Goal: Task Accomplishment & Management: Use online tool/utility

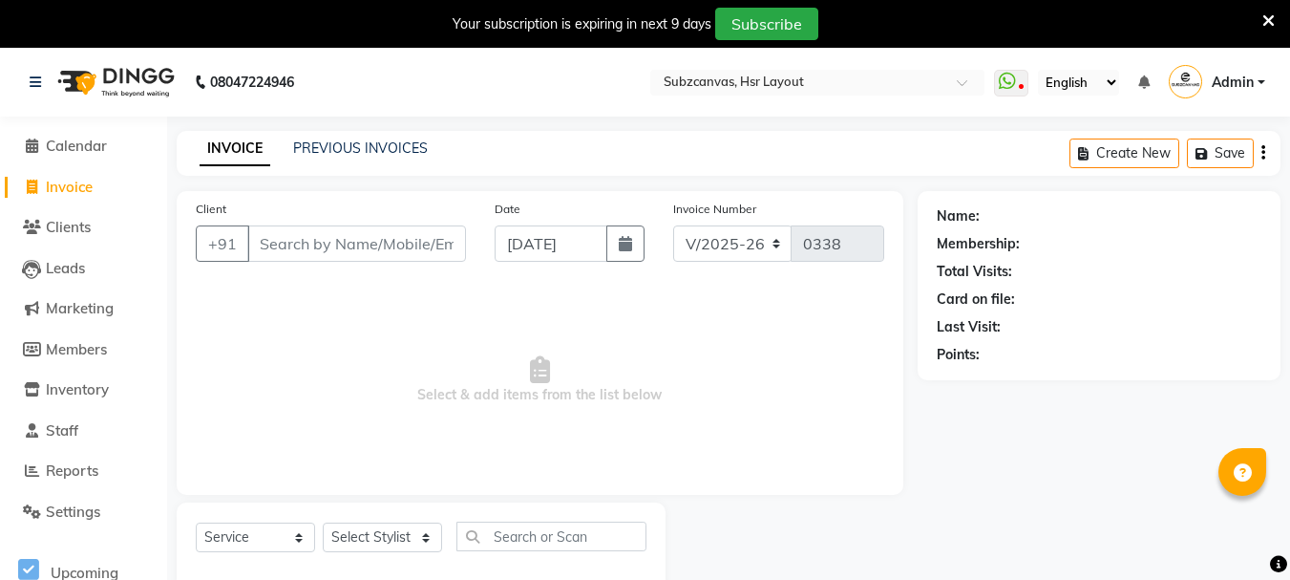
select select "4894"
select select "service"
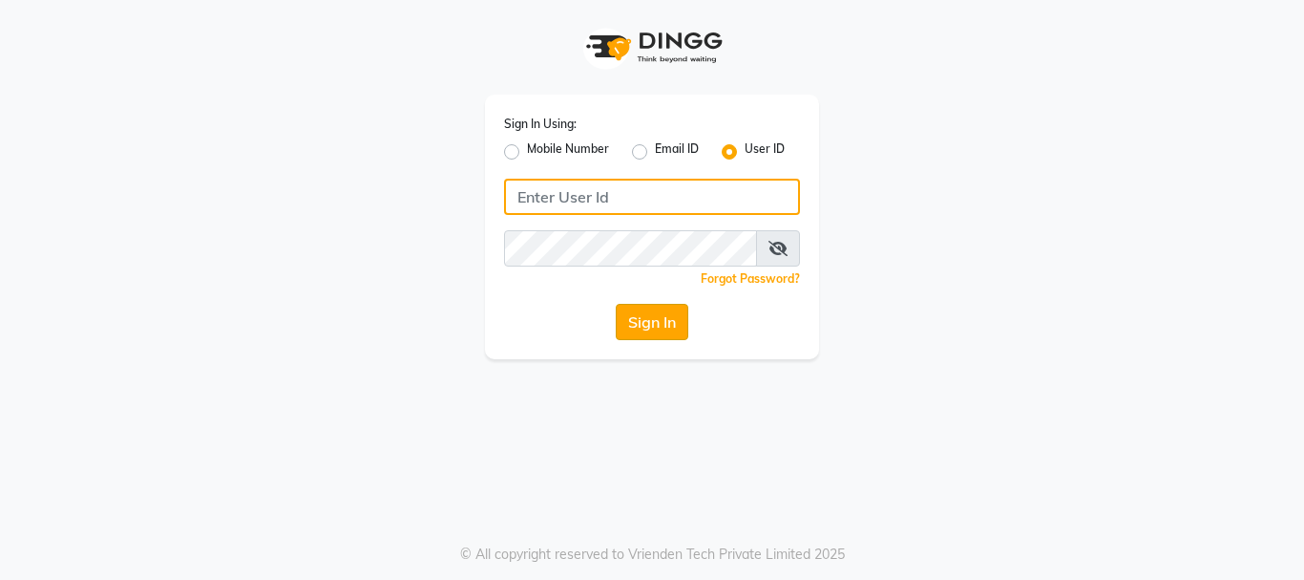
type input "subzcanvas"
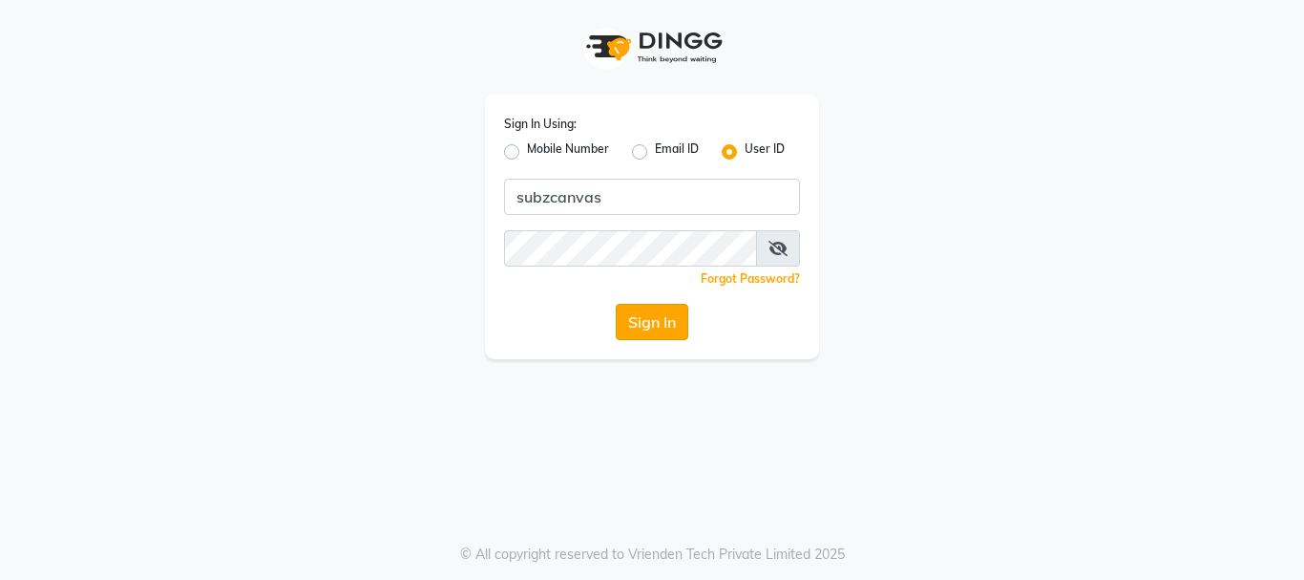
click at [637, 316] on button "Sign In" at bounding box center [652, 322] width 73 height 36
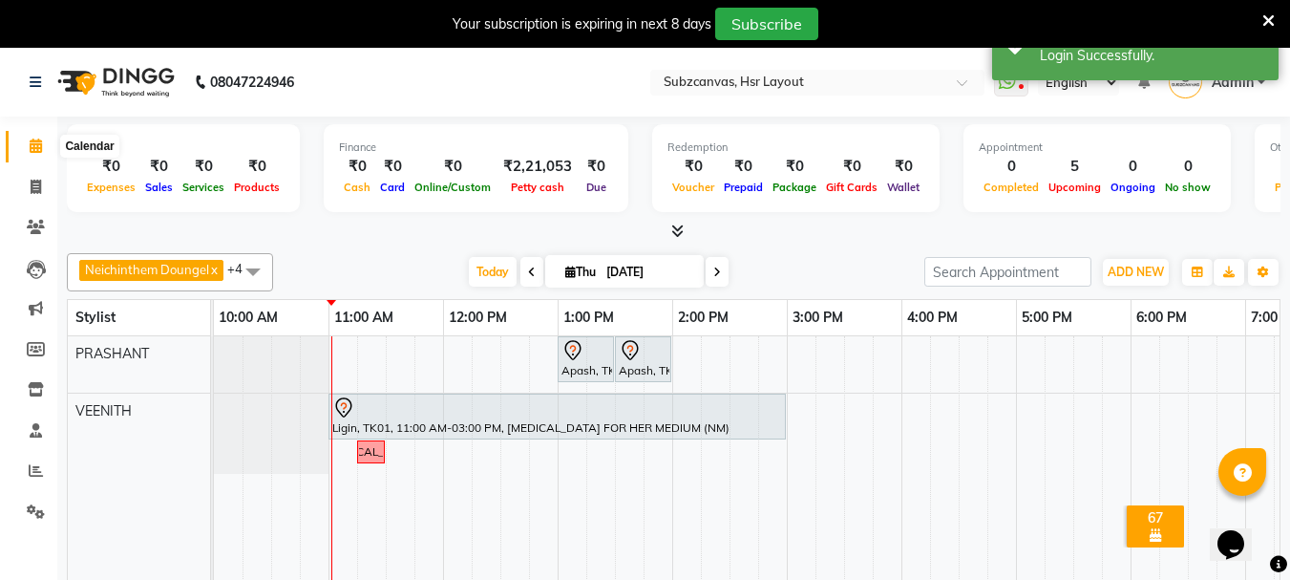
click at [40, 143] on icon at bounding box center [36, 145] width 12 height 14
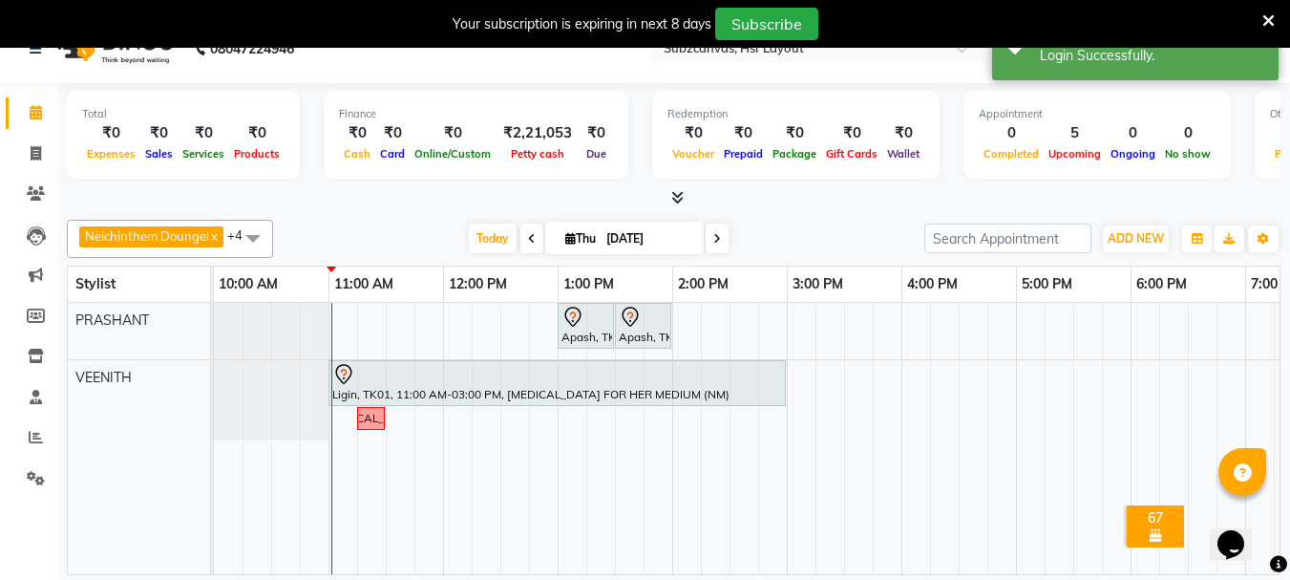
scroll to position [48, 0]
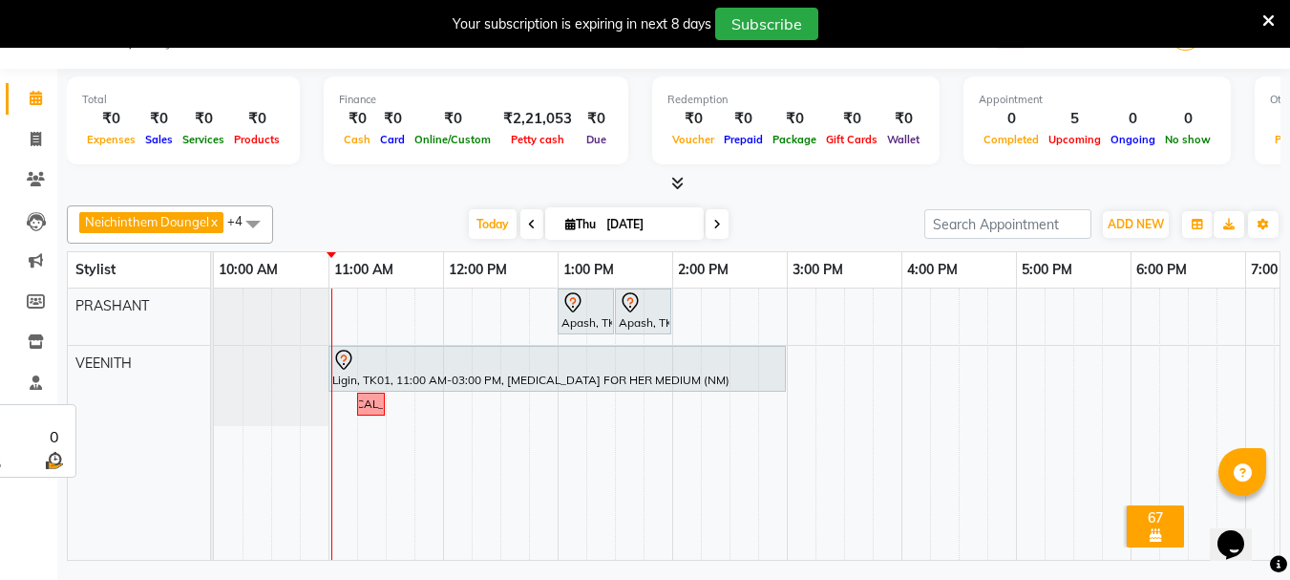
click at [121, 361] on span "VEENITH" at bounding box center [103, 362] width 56 height 17
click at [95, 358] on span "VEENITH" at bounding box center [103, 362] width 56 height 17
click at [119, 354] on span "VEENITH" at bounding box center [103, 362] width 56 height 17
click at [124, 354] on span "VEENITH" at bounding box center [103, 362] width 56 height 17
click at [131, 358] on span "VEENITH" at bounding box center [103, 362] width 56 height 17
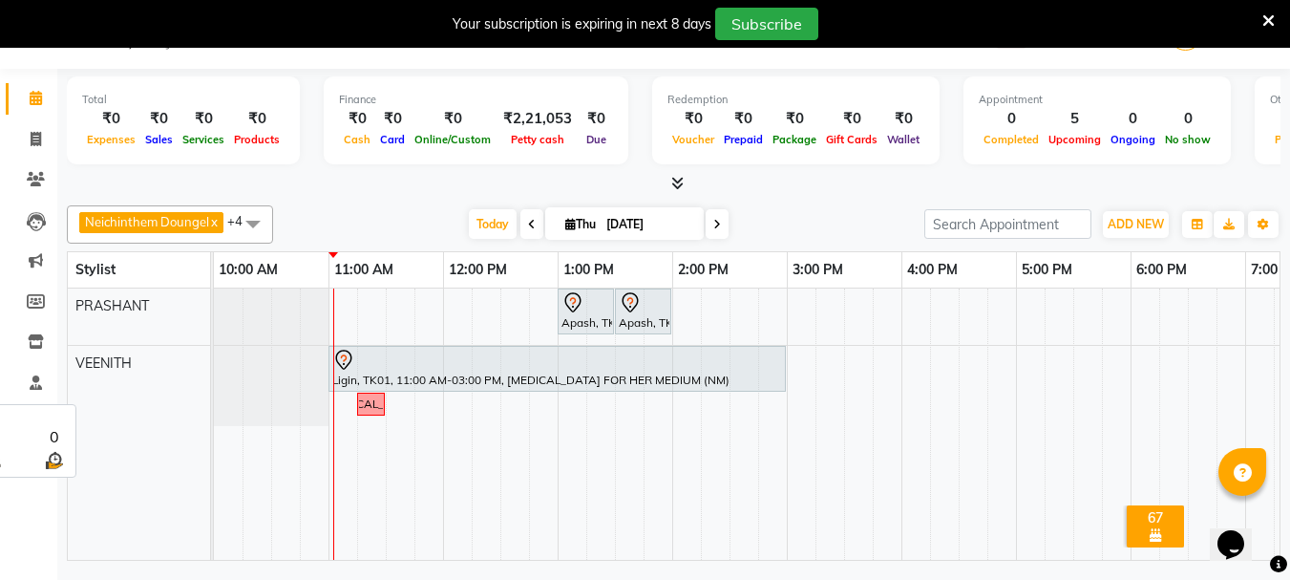
click at [91, 370] on span "VEENITH" at bounding box center [103, 362] width 56 height 17
drag, startPoint x: 91, startPoint y: 370, endPoint x: 130, endPoint y: 363, distance: 39.9
click at [97, 369] on span "VEENITH" at bounding box center [103, 362] width 56 height 17
click at [131, 363] on span "VEENITH" at bounding box center [103, 362] width 56 height 17
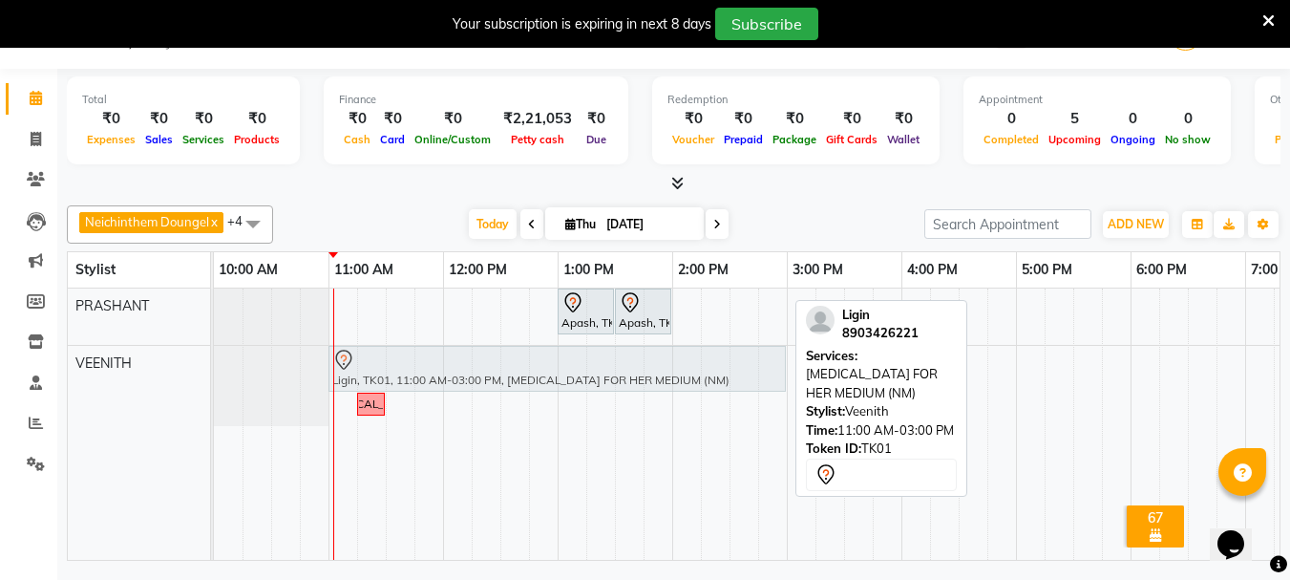
click at [214, 366] on div "Ligin, TK01, 11:00 AM-03:00 PM, [MEDICAL_DATA] FOR HER MEDIUM (NM) [MEDICAL_DAT…" at bounding box center [214, 386] width 0 height 80
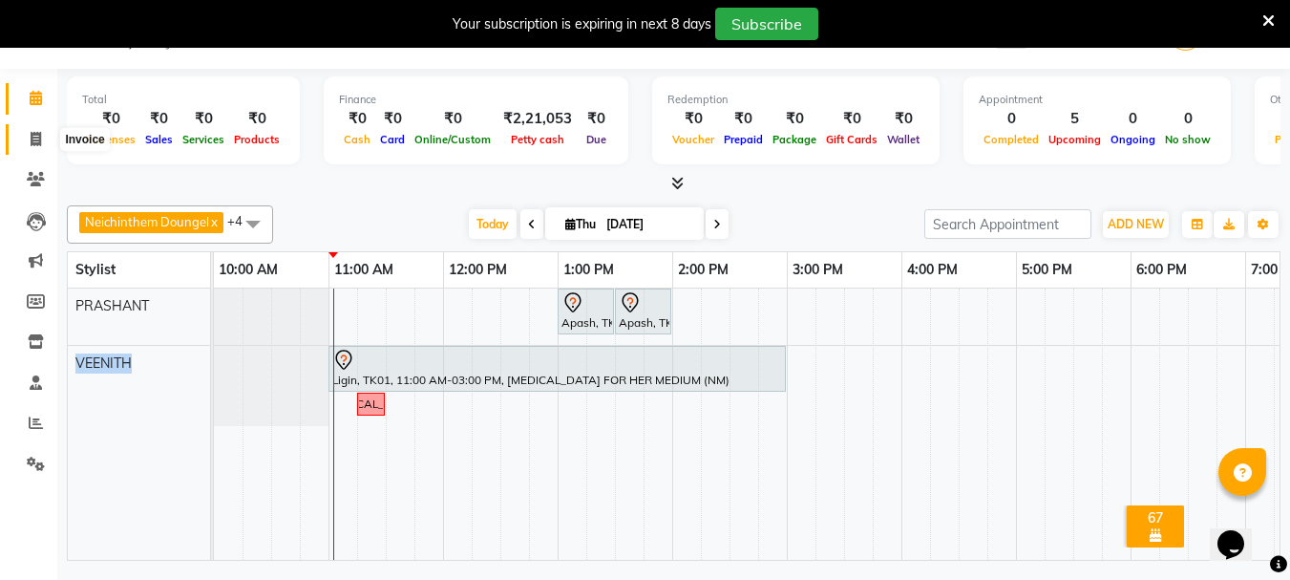
click at [33, 141] on icon at bounding box center [36, 139] width 11 height 14
select select "service"
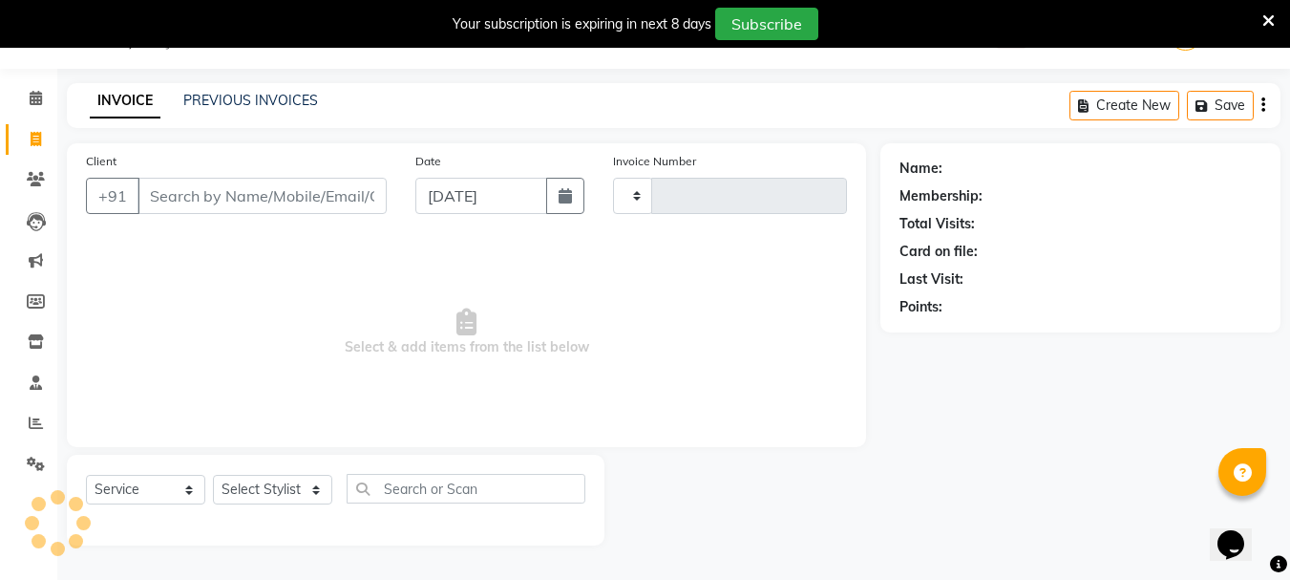
type input "0338"
select select "4894"
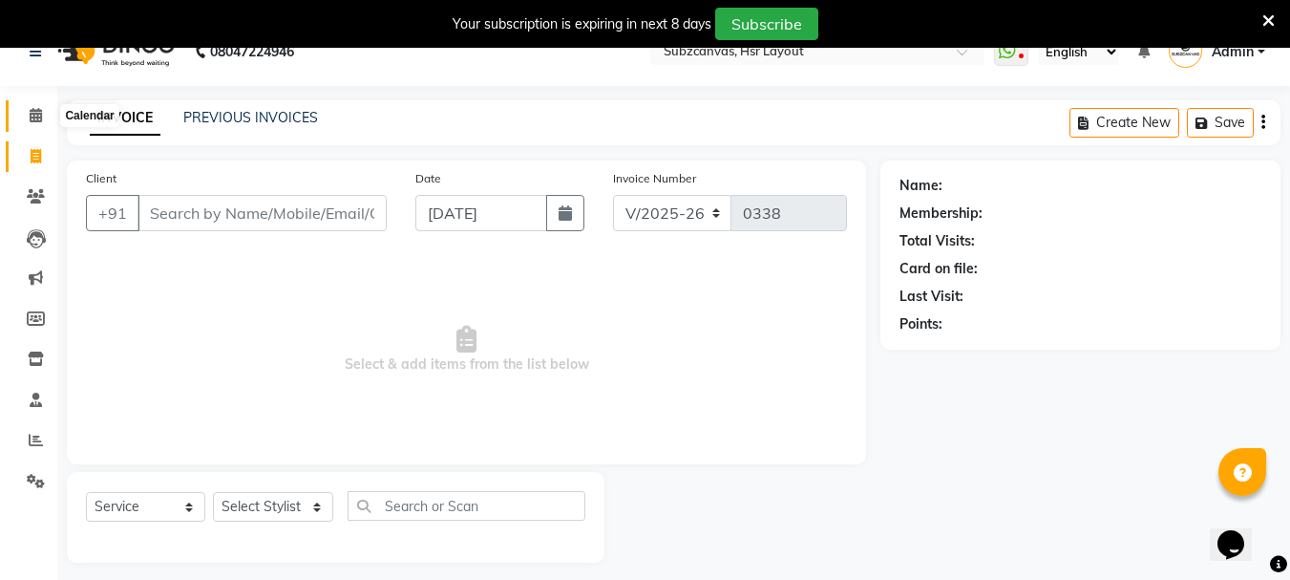
scroll to position [48, 0]
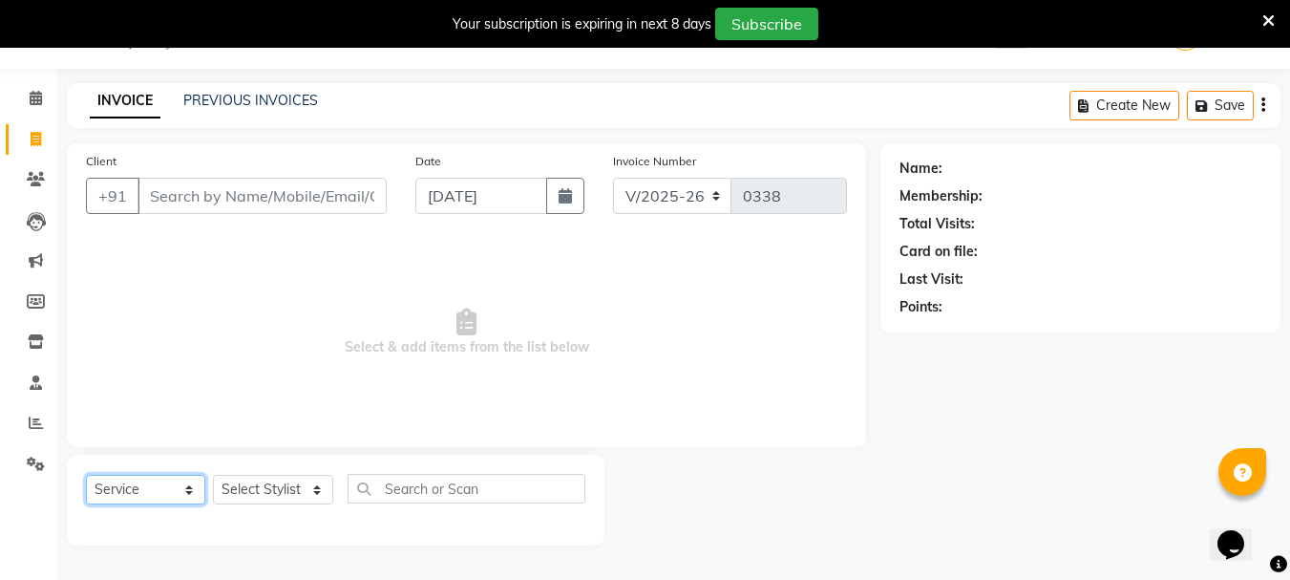
click at [184, 486] on select "Select Service Product Membership Package Voucher Prepaid Gift Card" at bounding box center [145, 489] width 119 height 30
click at [304, 384] on span "Select & add items from the list below" at bounding box center [466, 332] width 761 height 191
click at [321, 480] on select "Select Stylist [PERSON_NAME] [PERSON_NAME] [PERSON_NAME] [PERSON_NAME] [PERSON_…" at bounding box center [273, 489] width 120 height 30
select select "84913"
click at [213, 474] on select "Select Stylist [PERSON_NAME] [PERSON_NAME] [PERSON_NAME] [PERSON_NAME] [PERSON_…" at bounding box center [273, 489] width 120 height 30
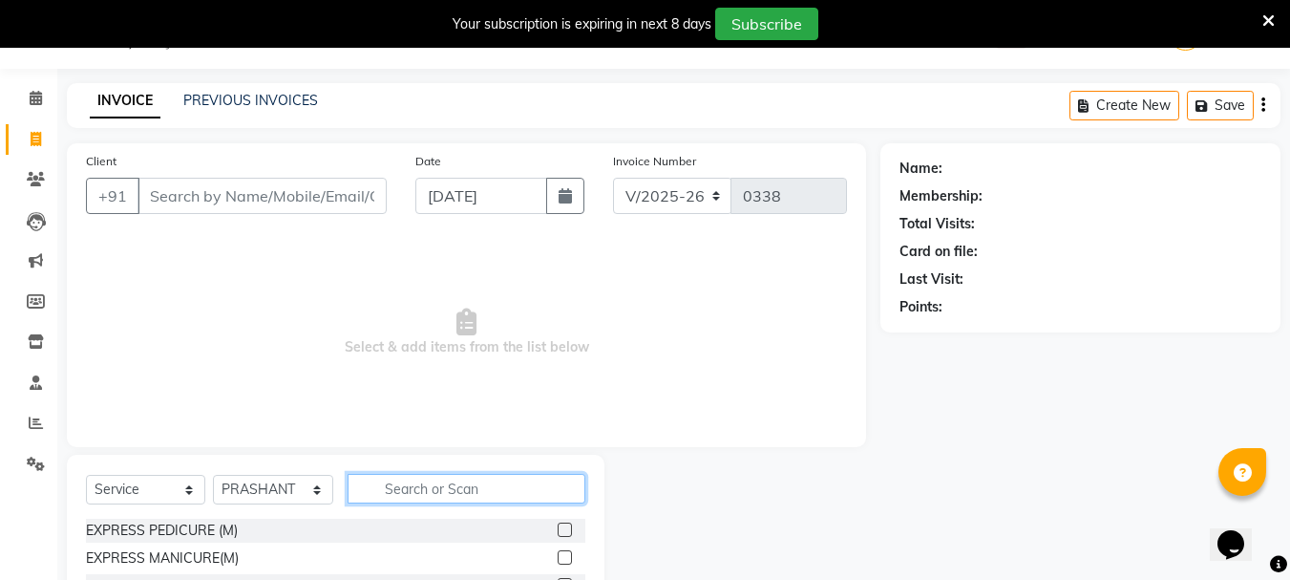
click at [419, 495] on input "text" at bounding box center [467, 489] width 238 height 30
type input "groo"
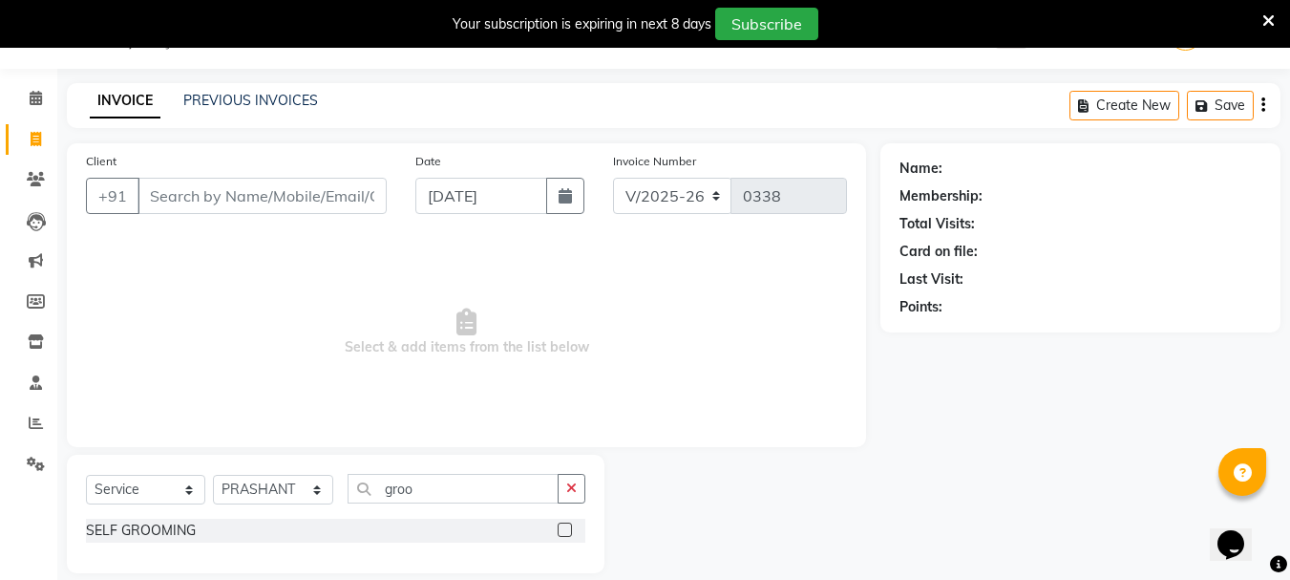
click at [564, 526] on label at bounding box center [565, 529] width 14 height 14
click at [564, 526] on input "checkbox" at bounding box center [564, 530] width 12 height 12
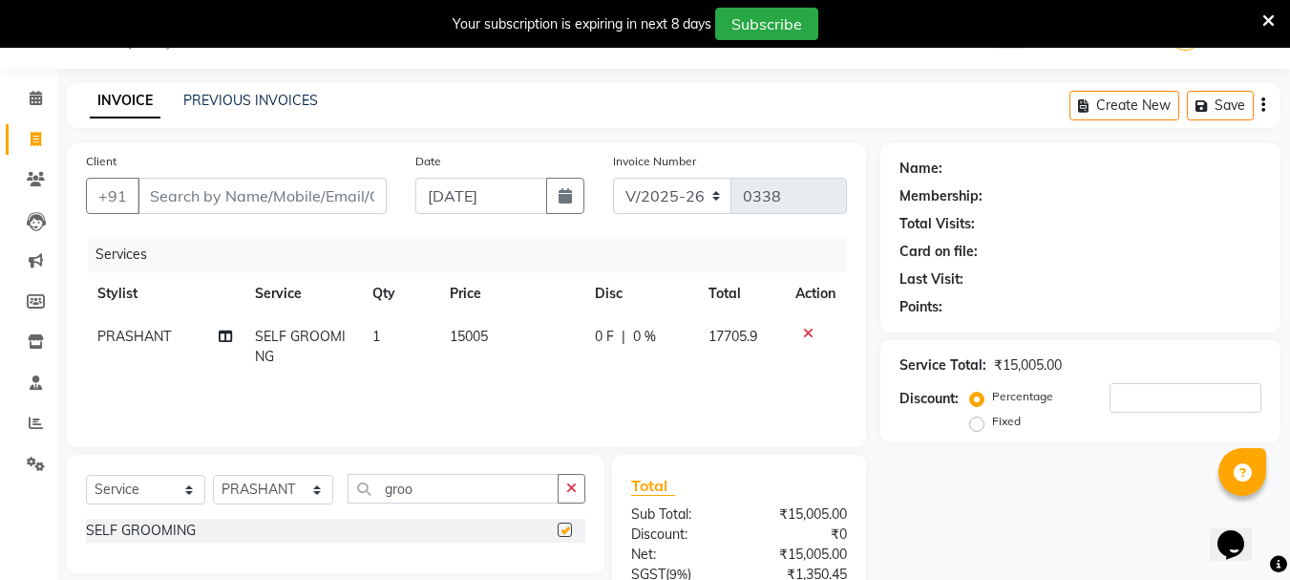
checkbox input "false"
click at [578, 494] on button "button" at bounding box center [572, 489] width 28 height 30
click at [810, 327] on icon at bounding box center [808, 333] width 11 height 13
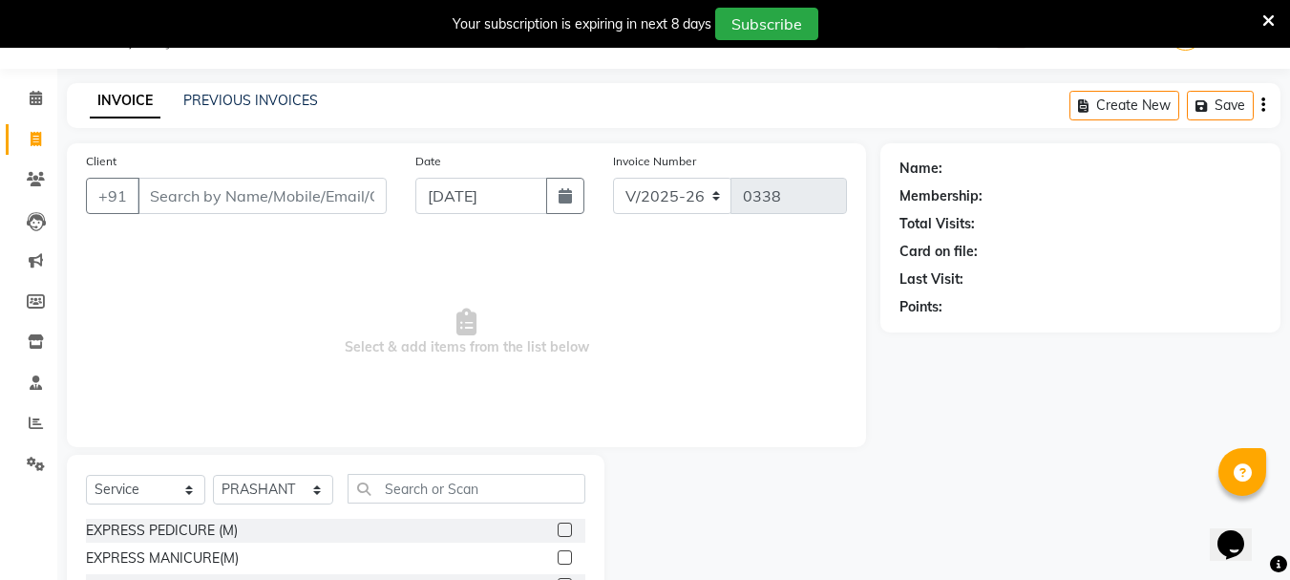
click at [54, 71] on div "Calendar Invoice Clients Leads Marketing Members Inventory Staff Reports Settin…" at bounding box center [129, 395] width 258 height 682
click at [36, 98] on icon at bounding box center [36, 98] width 12 height 14
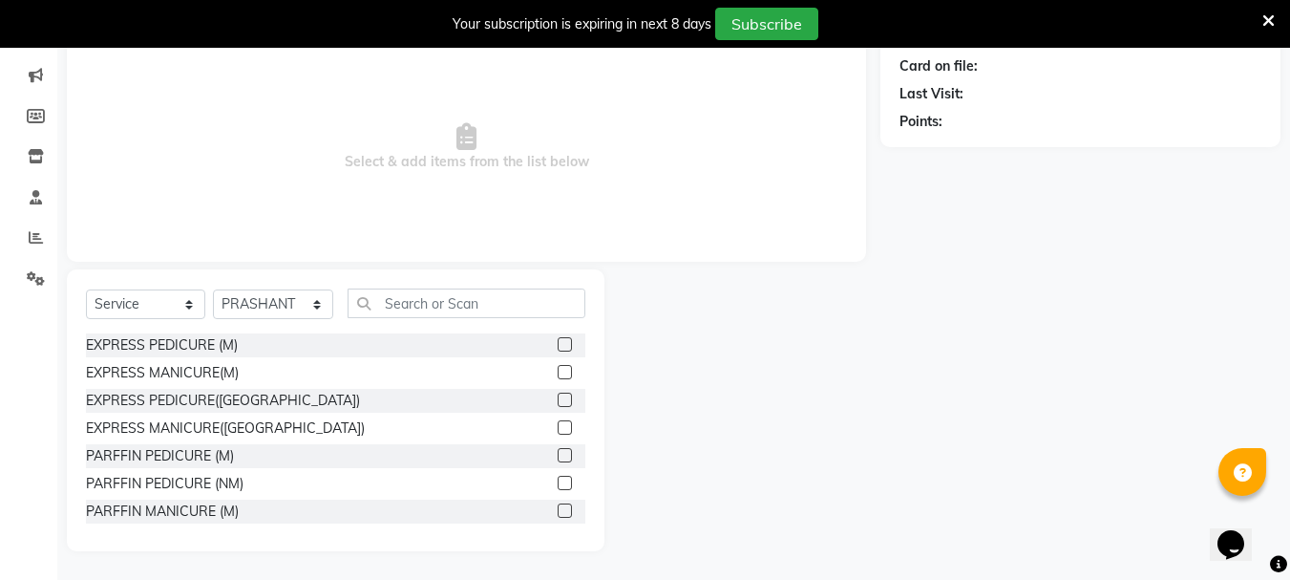
scroll to position [0, 0]
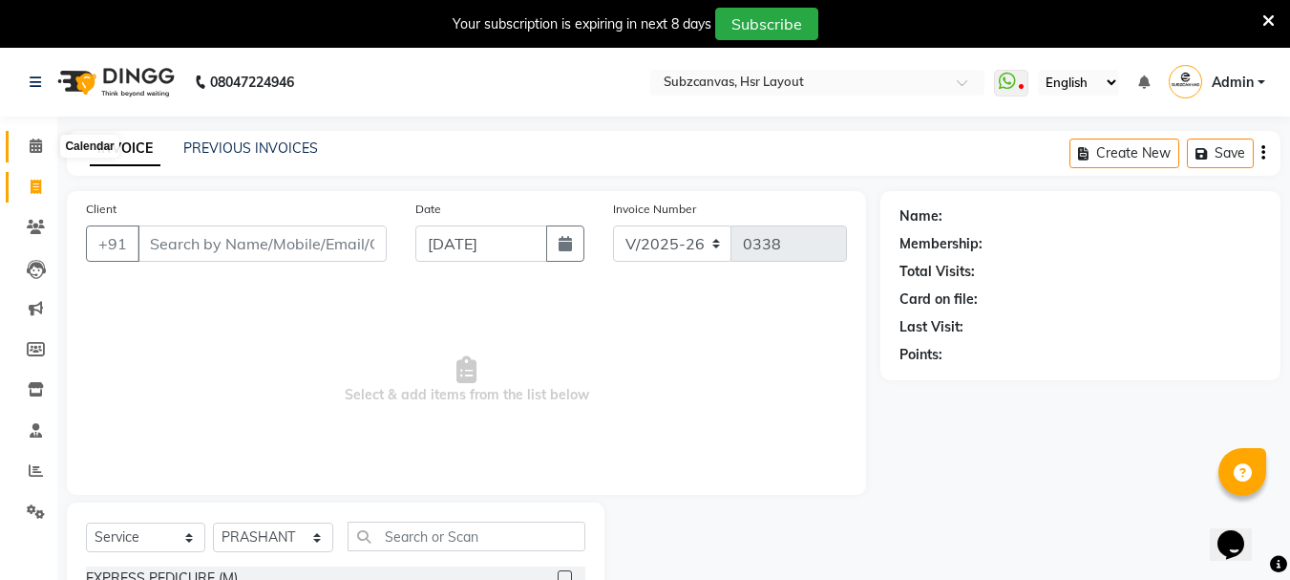
click at [30, 141] on icon at bounding box center [36, 145] width 12 height 14
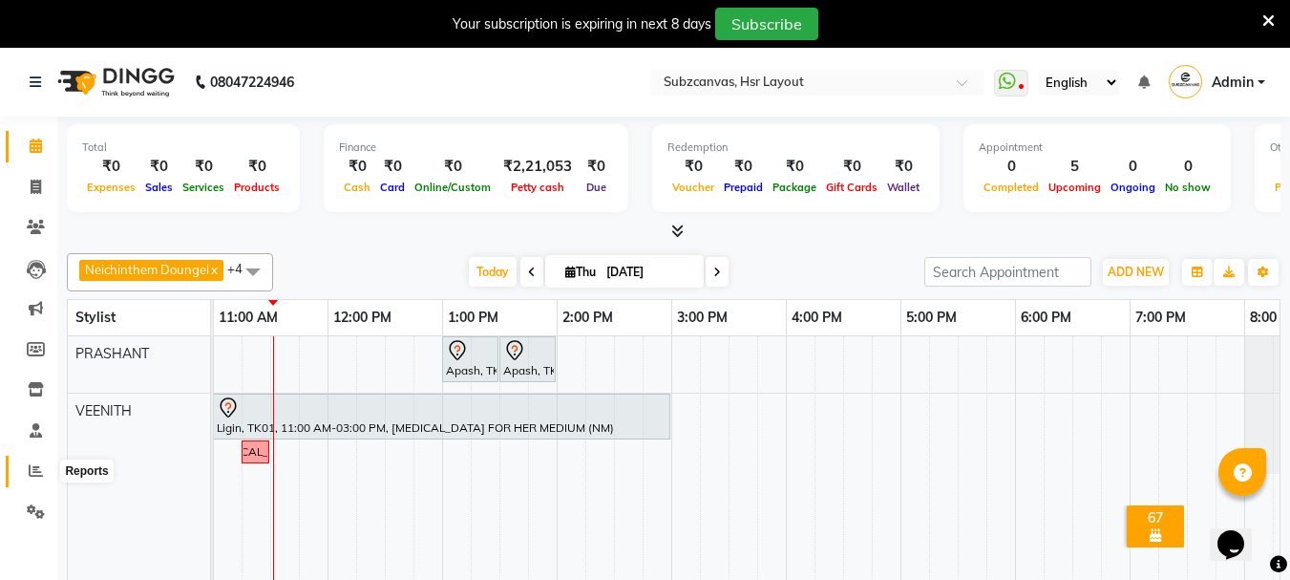
click at [27, 464] on span at bounding box center [35, 471] width 33 height 22
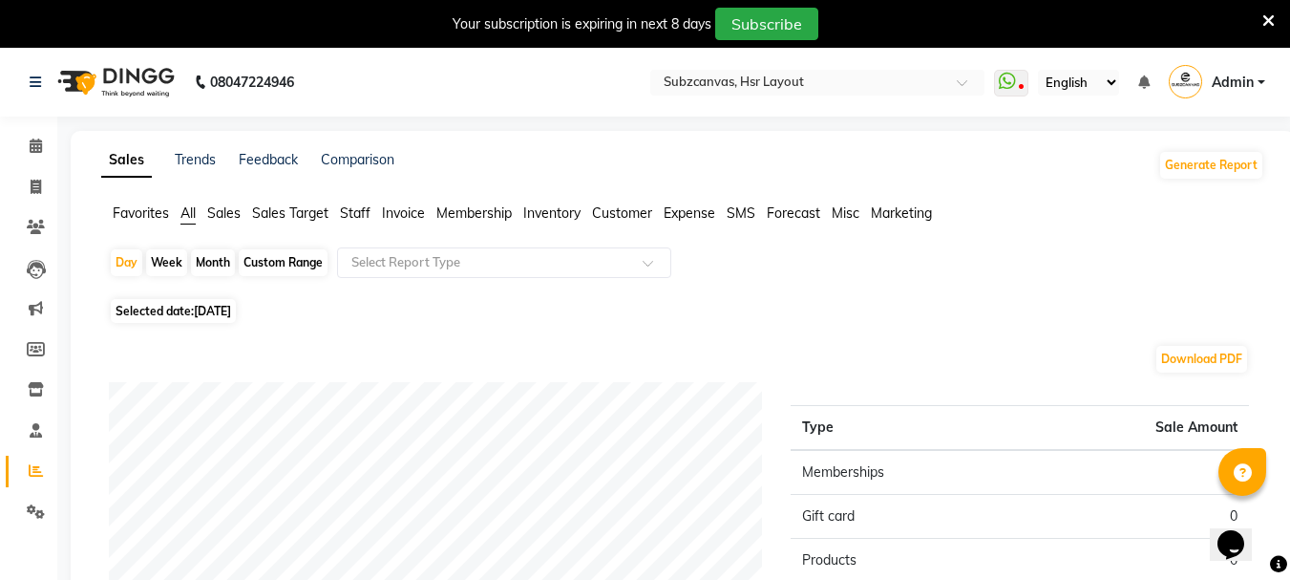
click at [348, 206] on span "Staff" at bounding box center [355, 212] width 31 height 17
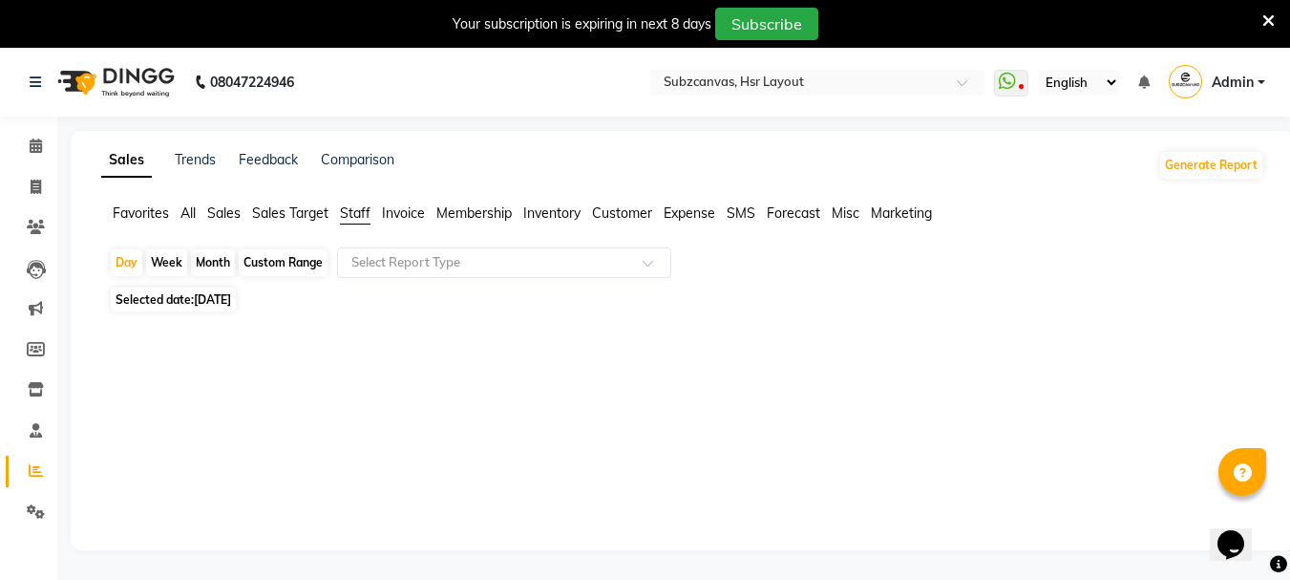
click at [208, 274] on div "Month" at bounding box center [213, 262] width 44 height 27
select select "9"
select select "2025"
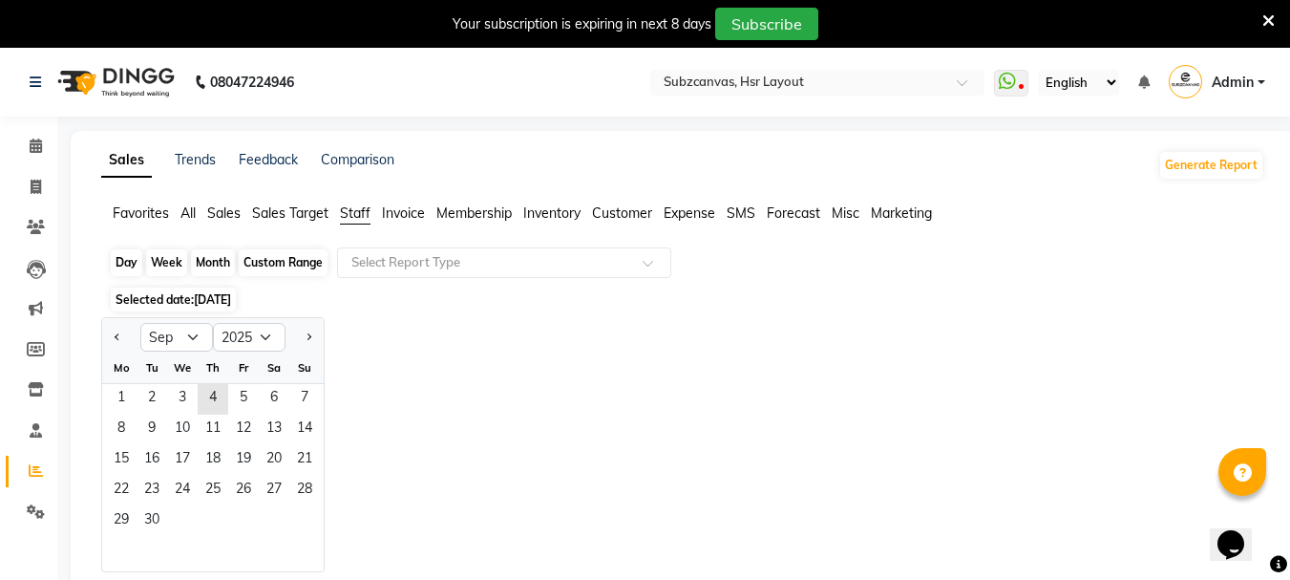
click at [216, 256] on div "Month" at bounding box center [213, 262] width 44 height 27
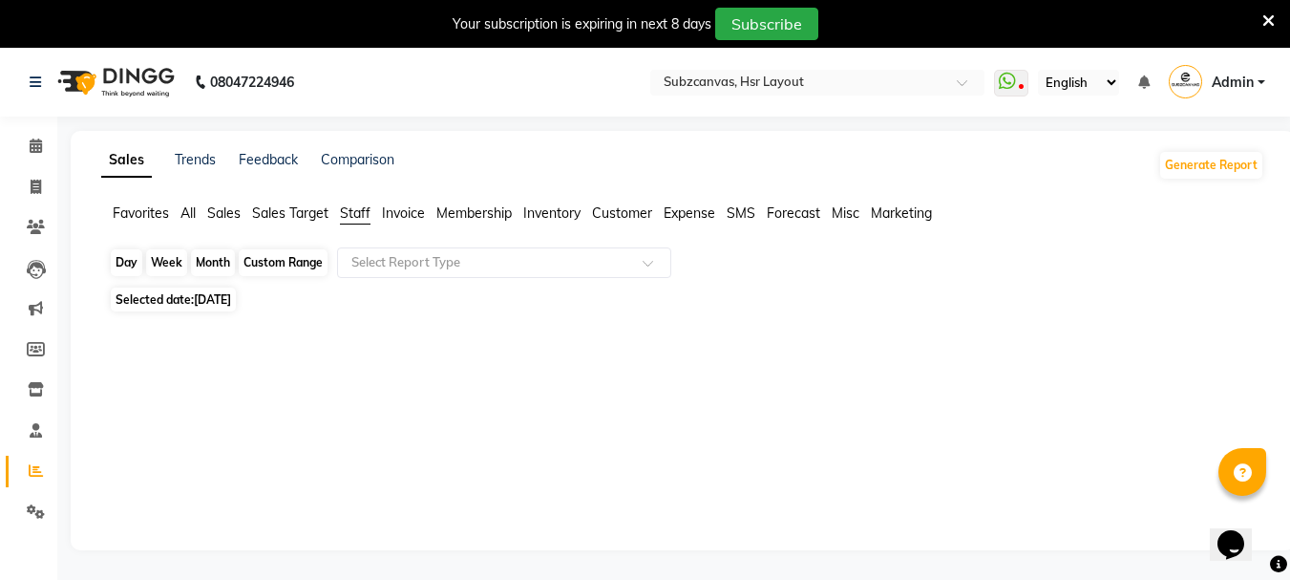
click at [216, 256] on div "Month" at bounding box center [213, 262] width 44 height 27
select select "9"
select select "2025"
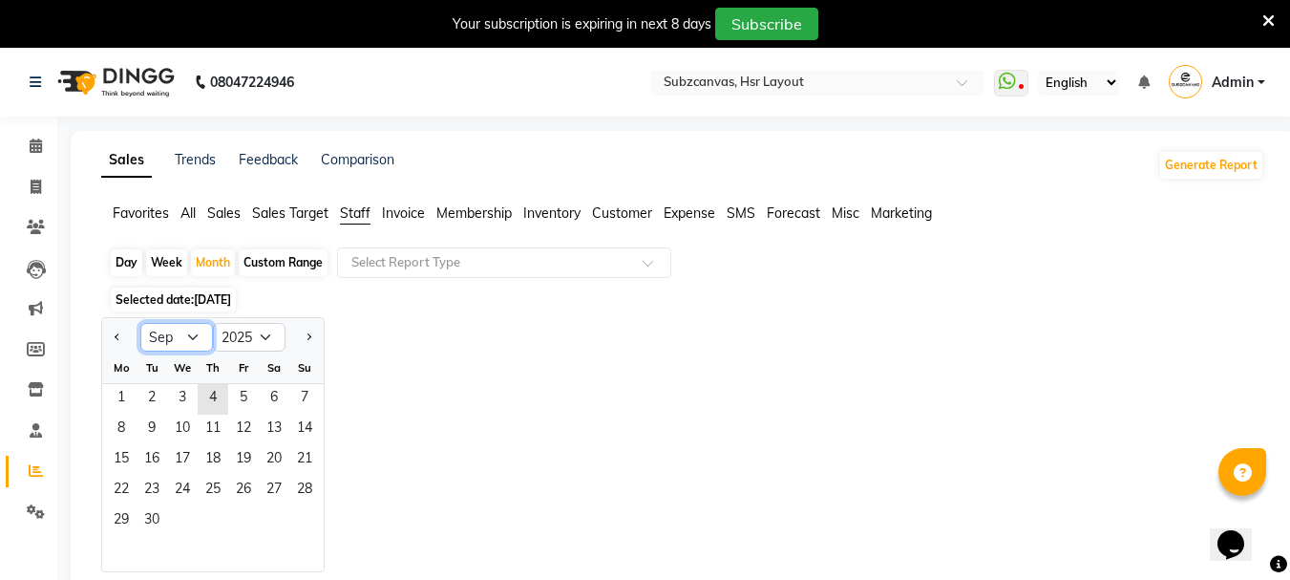
click at [195, 337] on select "Jan Feb Mar Apr May Jun [DATE] Aug Sep Oct Nov Dec" at bounding box center [176, 337] width 73 height 29
select select "8"
click at [140, 323] on select "Jan Feb Mar Apr May Jun [DATE] Aug Sep Oct Nov Dec" at bounding box center [176, 337] width 73 height 29
click at [245, 393] on span "1" at bounding box center [243, 399] width 31 height 31
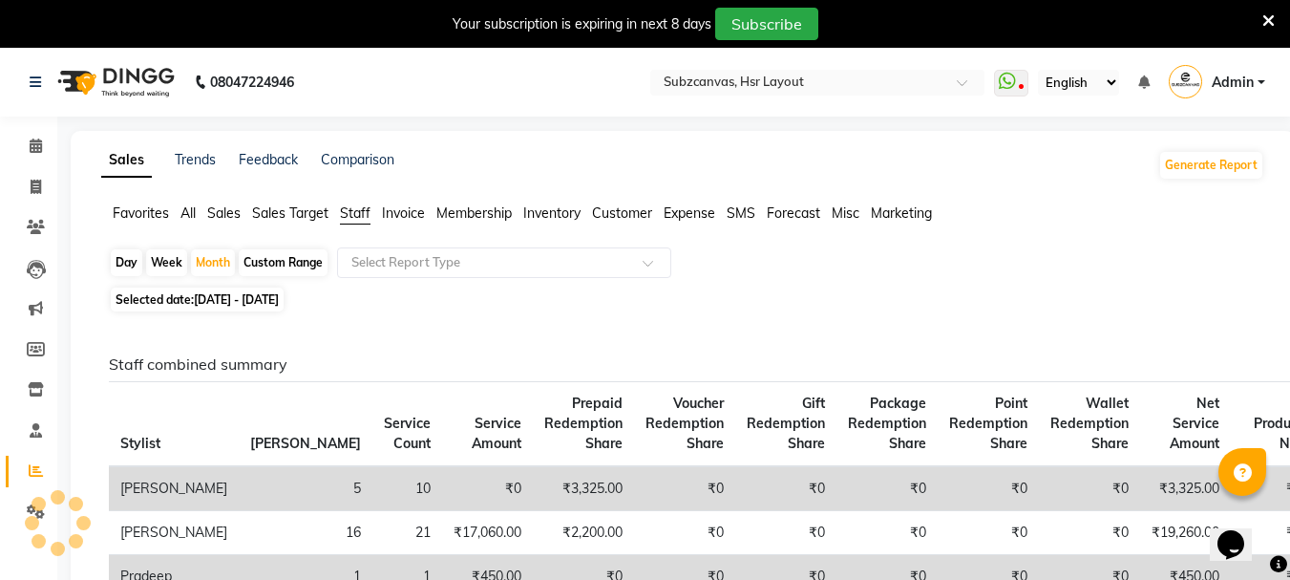
drag, startPoint x: 554, startPoint y: 4, endPoint x: 780, endPoint y: 339, distance: 404.3
click at [34, 181] on icon at bounding box center [36, 186] width 11 height 14
select select "service"
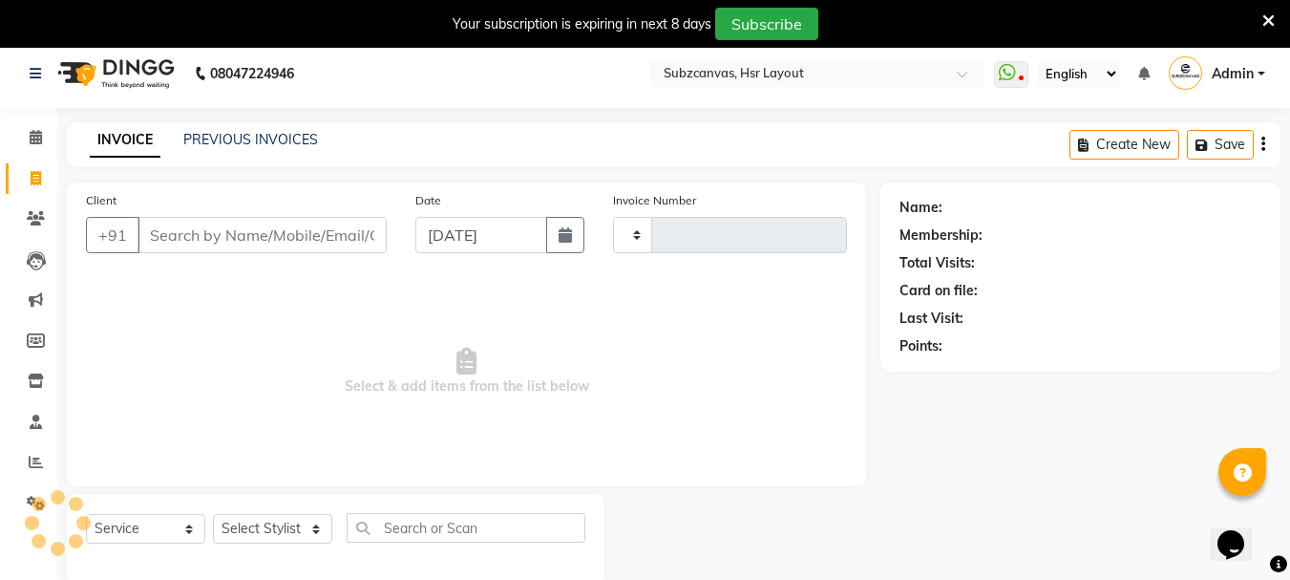
type input "0338"
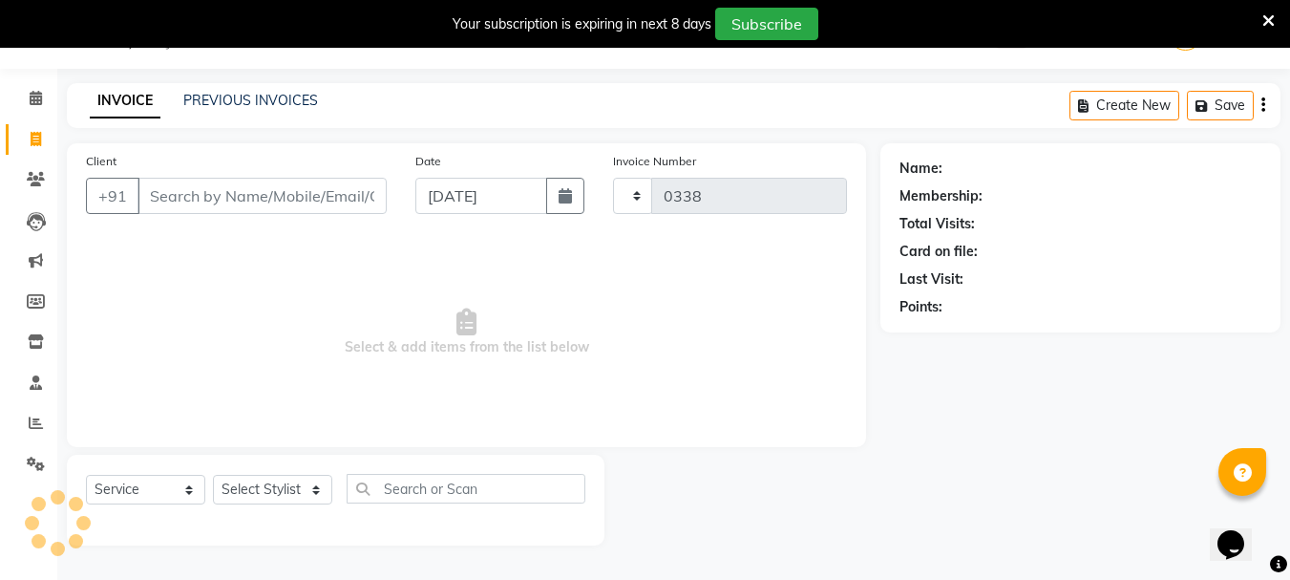
select select "4894"
